Goal: Task Accomplishment & Management: Complete application form

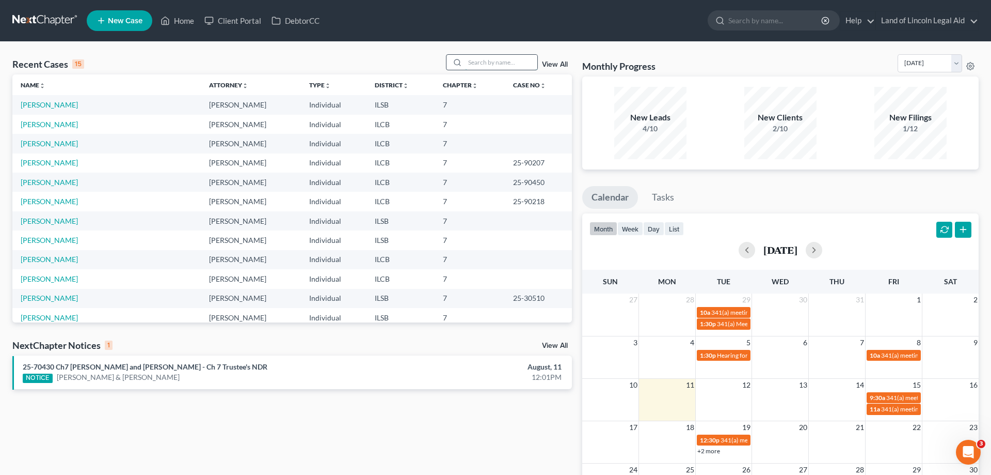
click at [471, 64] on input "search" at bounding box center [501, 62] width 72 height 15
type input "[PERSON_NAME]"
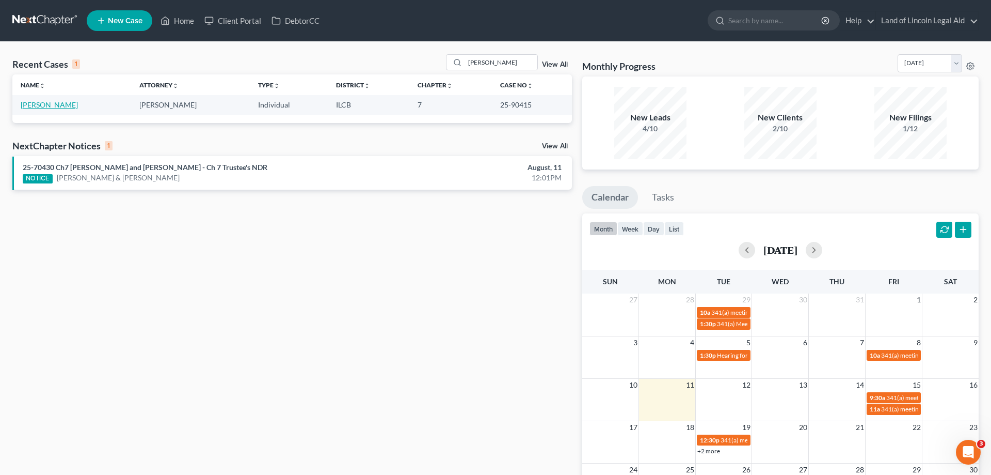
click at [60, 101] on link "[PERSON_NAME]" at bounding box center [49, 104] width 57 height 9
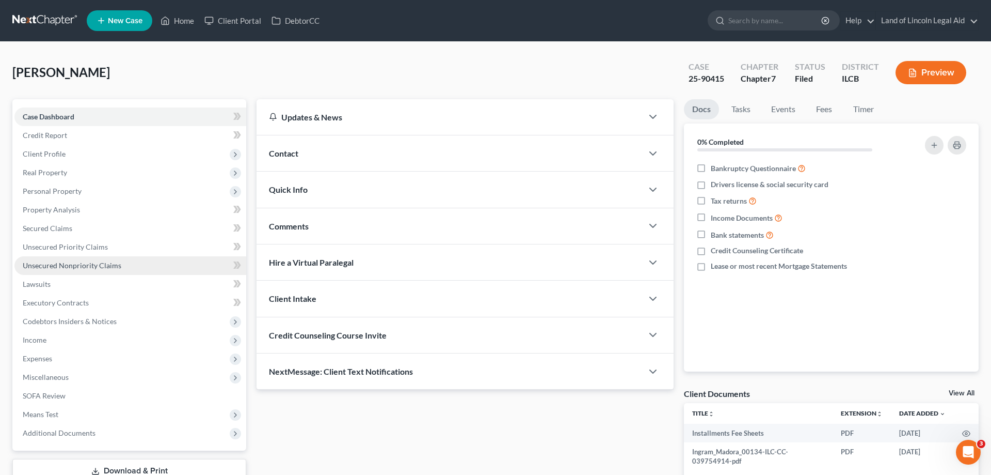
click at [135, 263] on link "Unsecured Nonpriority Claims" at bounding box center [130, 265] width 232 height 19
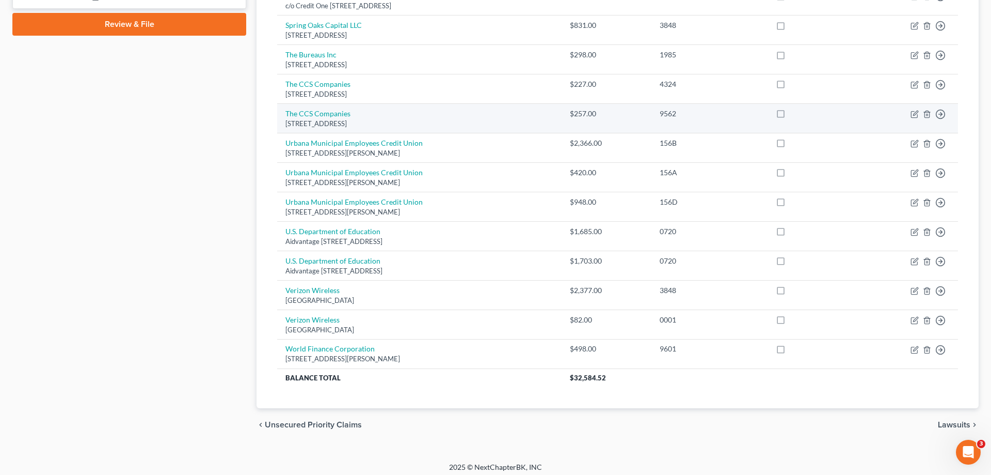
scroll to position [480, 0]
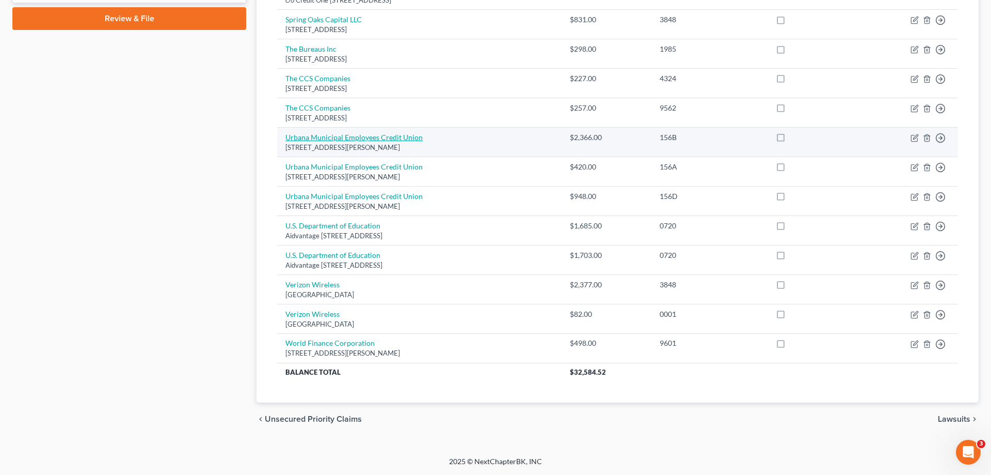
click at [379, 134] on link "Urbana Municipal Employees Credit Union" at bounding box center [354, 137] width 137 height 9
select select "14"
select select "0"
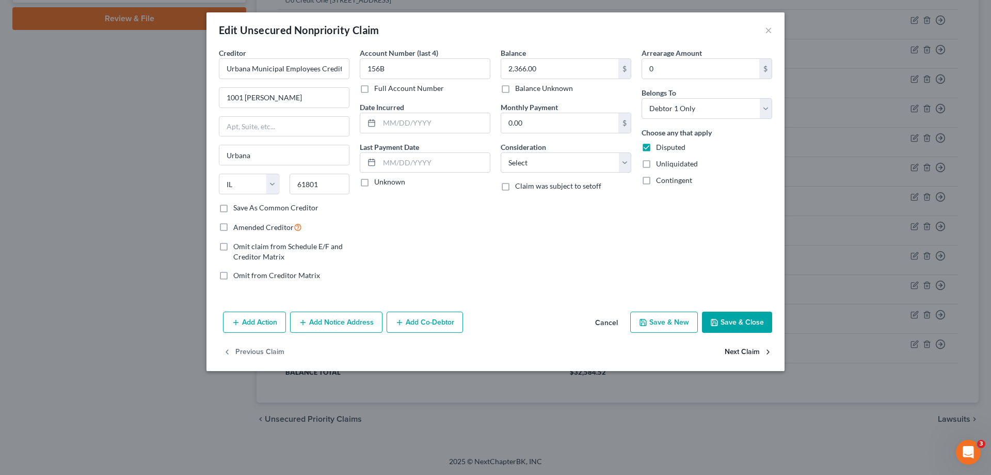
click at [755, 353] on button "Next Claim" at bounding box center [749, 352] width 48 height 22
select select "14"
select select "0"
click at [755, 353] on button "Next Claim" at bounding box center [749, 352] width 48 height 22
select select "14"
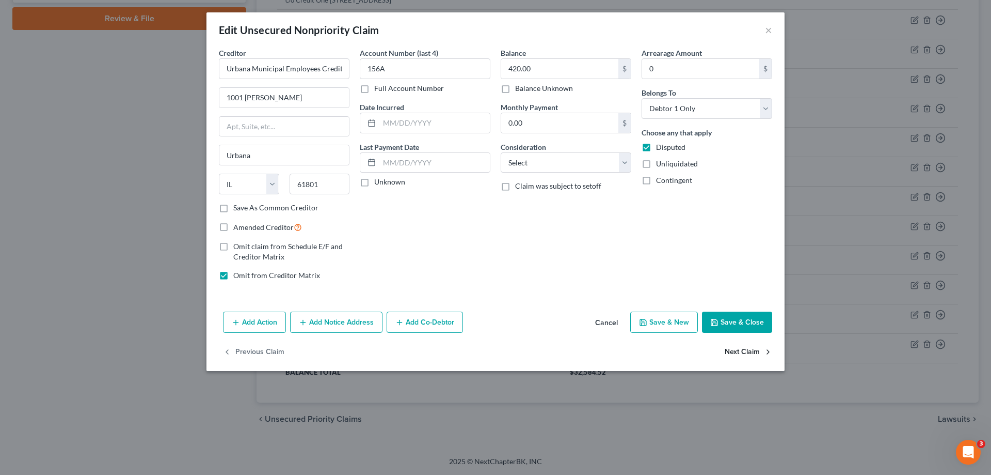
select select "0"
click at [770, 30] on button "×" at bounding box center [768, 30] width 7 height 12
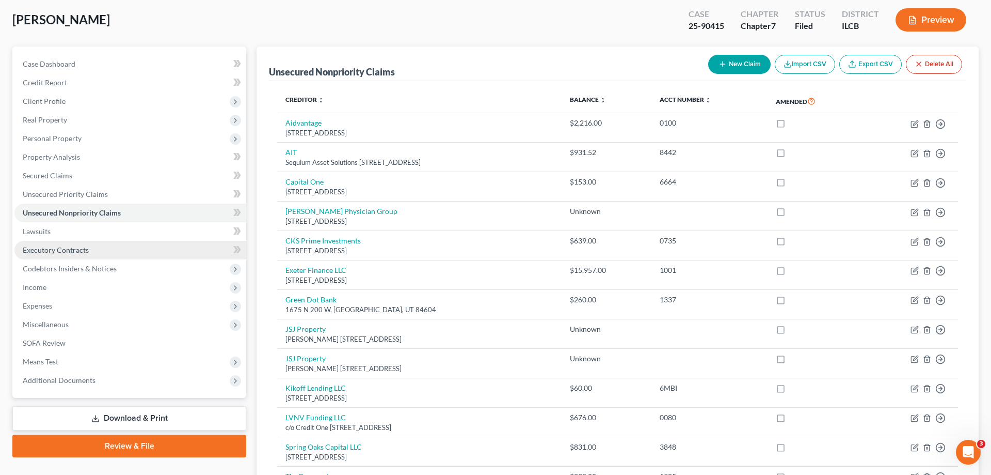
scroll to position [0, 0]
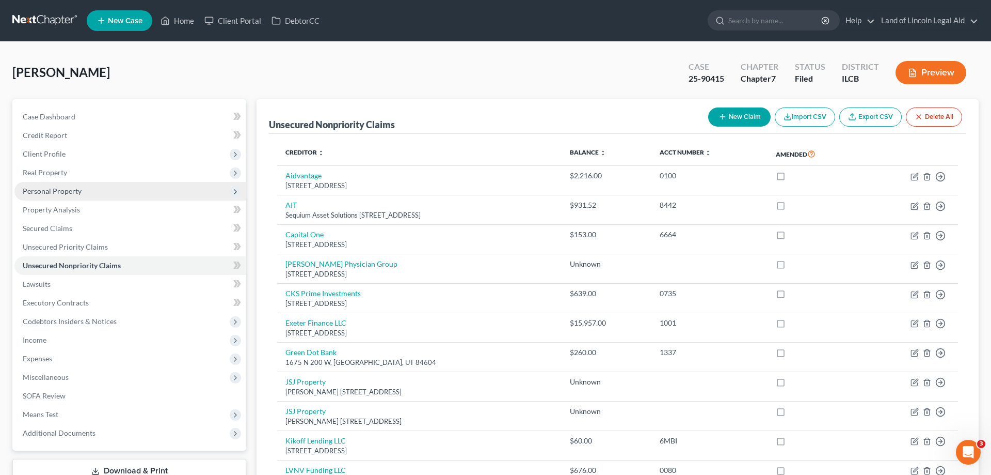
click at [87, 197] on span "Personal Property" at bounding box center [130, 191] width 232 height 19
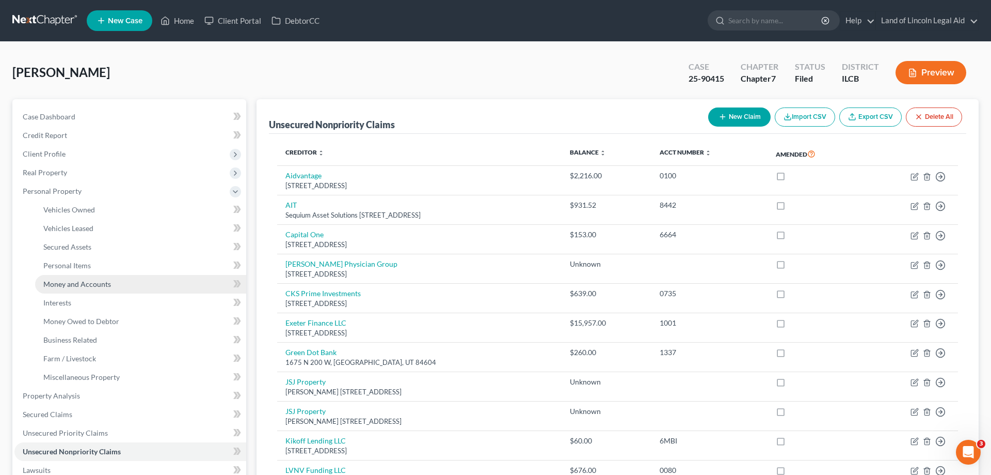
click at [79, 278] on link "Money and Accounts" at bounding box center [140, 284] width 211 height 19
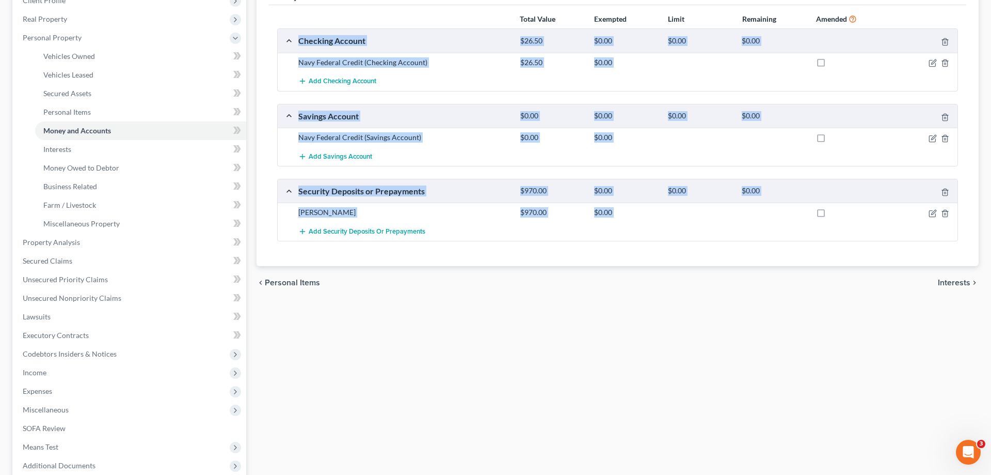
scroll to position [259, 0]
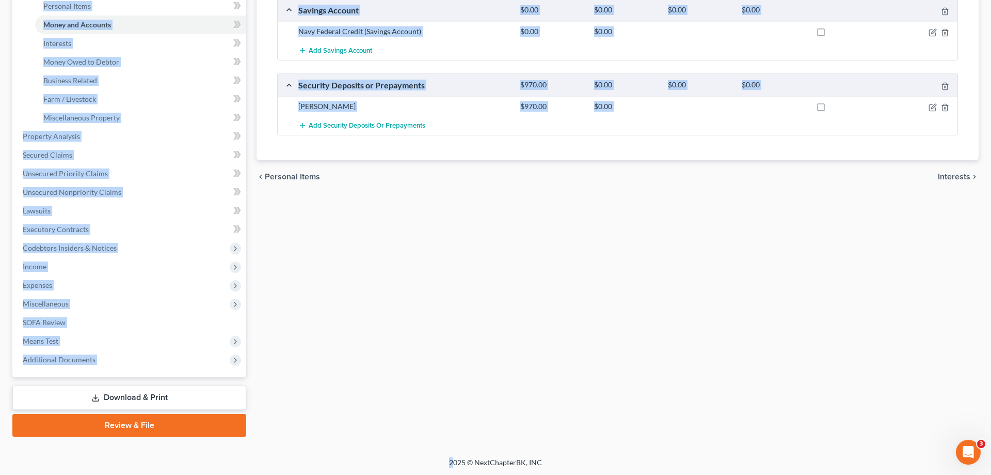
drag, startPoint x: 355, startPoint y: 80, endPoint x: 460, endPoint y: 444, distance: 378.4
click at [455, 474] on html "Home New Case Client Portal DebtorCC Land of Lincoln Legal Aid [EMAIL_ADDRESS][…" at bounding box center [495, 108] width 991 height 735
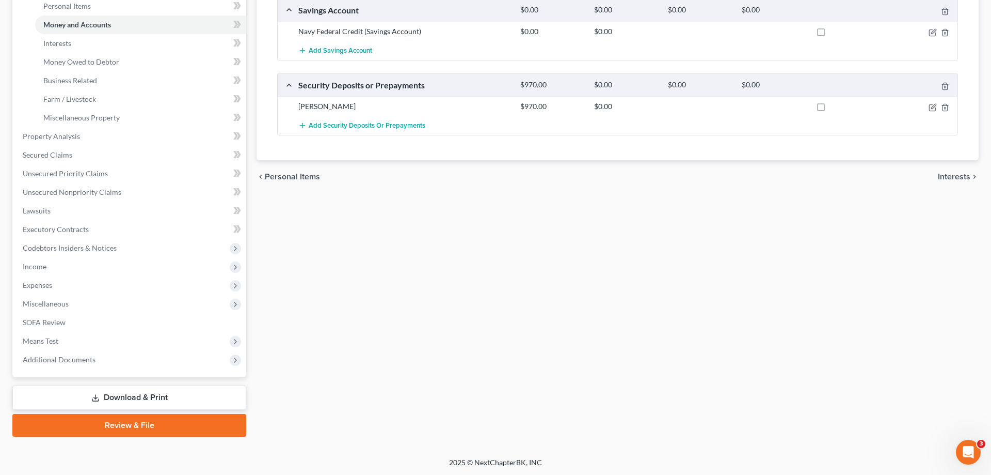
click at [464, 385] on div "Vehicles Owned Vehicles Leased Secured Assets Personal Items Money and Accounts…" at bounding box center [617, 138] width 733 height 596
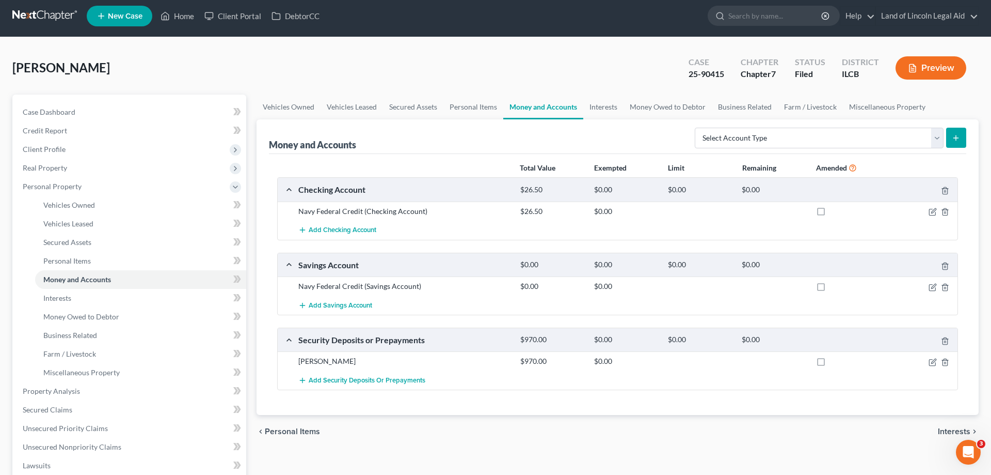
scroll to position [0, 0]
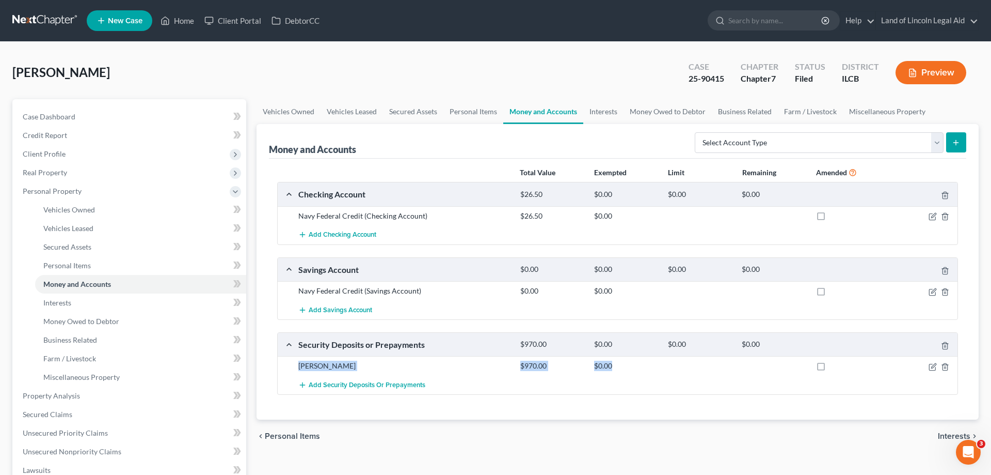
drag, startPoint x: 569, startPoint y: 86, endPoint x: 563, endPoint y: 206, distance: 119.4
click at [652, 372] on div "[PERSON_NAME] Upgraded Case 25-90415 Chapter Chapter 7 Status Filed District IL…" at bounding box center [495, 379] width 967 height 650
click at [423, 54] on div "[PERSON_NAME] Upgraded Case 25-90415 Chapter Chapter 7 Status Filed District IL…" at bounding box center [495, 76] width 967 height 45
